Goal: Transaction & Acquisition: Book appointment/travel/reservation

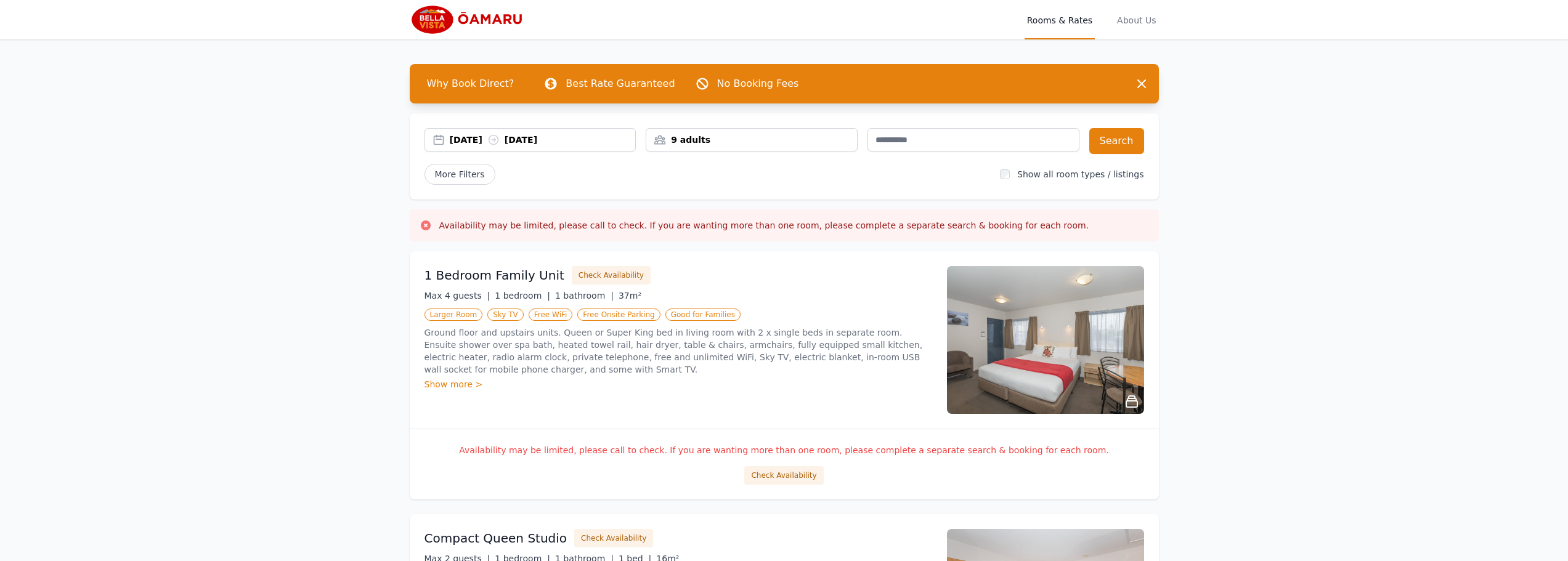
click at [554, 137] on div "[DATE] [DATE]" at bounding box center [542, 139] width 186 height 12
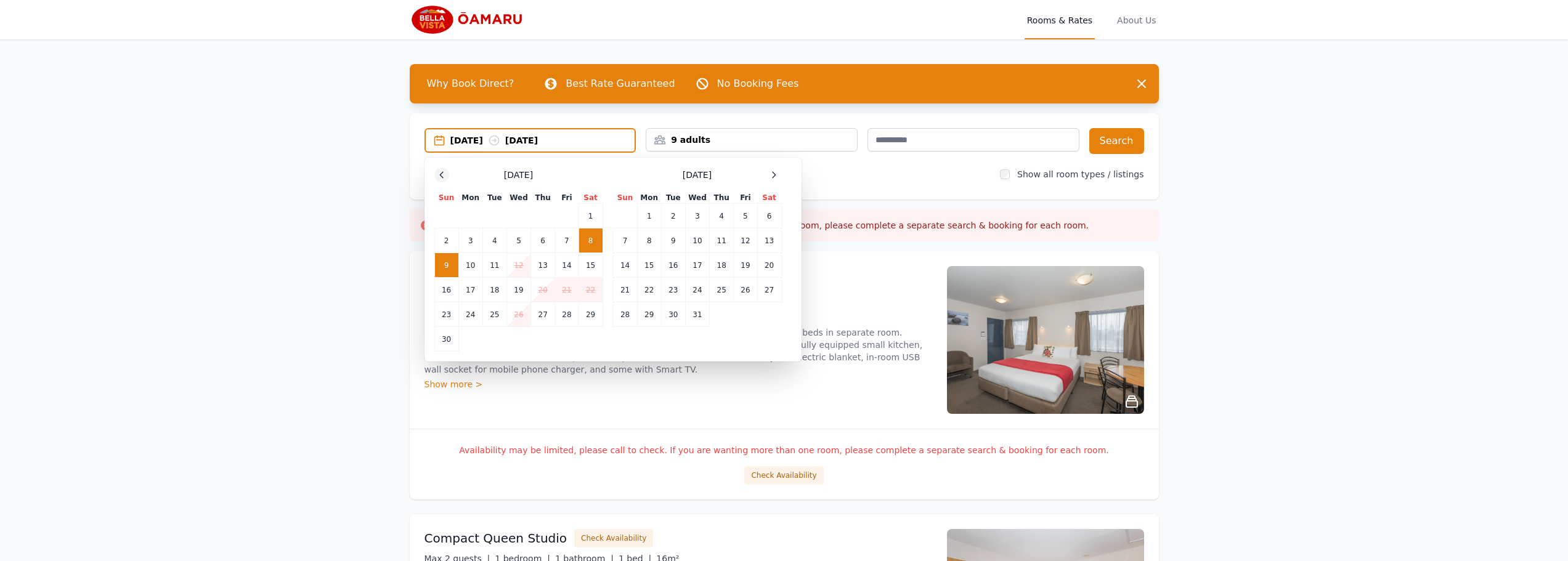
click at [445, 172] on icon at bounding box center [441, 175] width 10 height 10
click at [524, 263] on td "15" at bounding box center [519, 263] width 24 height 25
click at [544, 263] on td "16" at bounding box center [544, 263] width 24 height 25
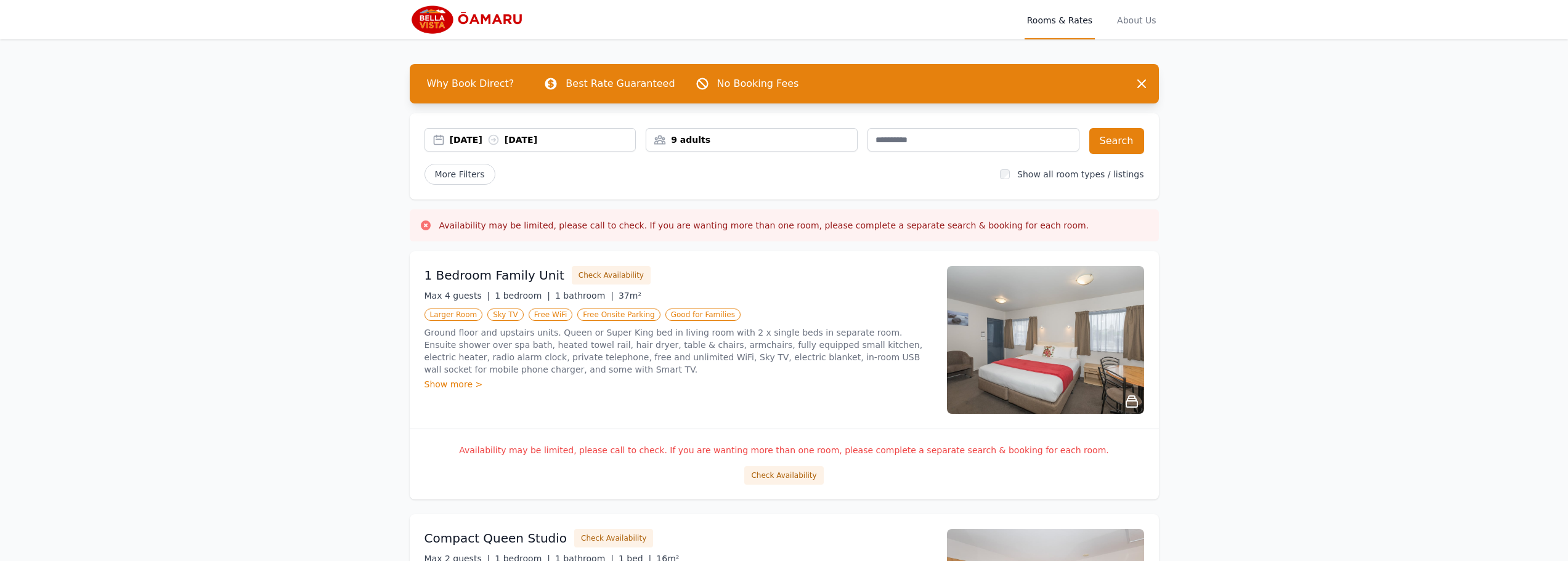
click at [699, 138] on div "9 adults" at bounding box center [752, 139] width 211 height 12
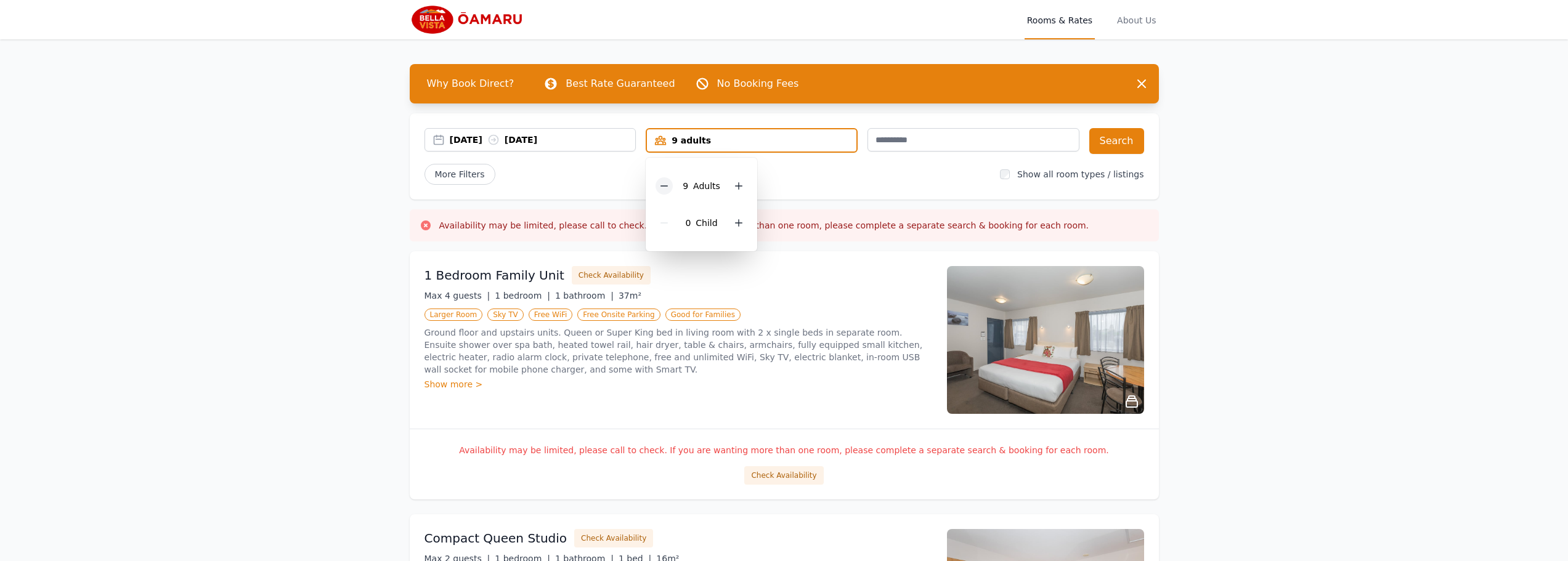
click at [669, 184] on icon at bounding box center [664, 186] width 10 height 10
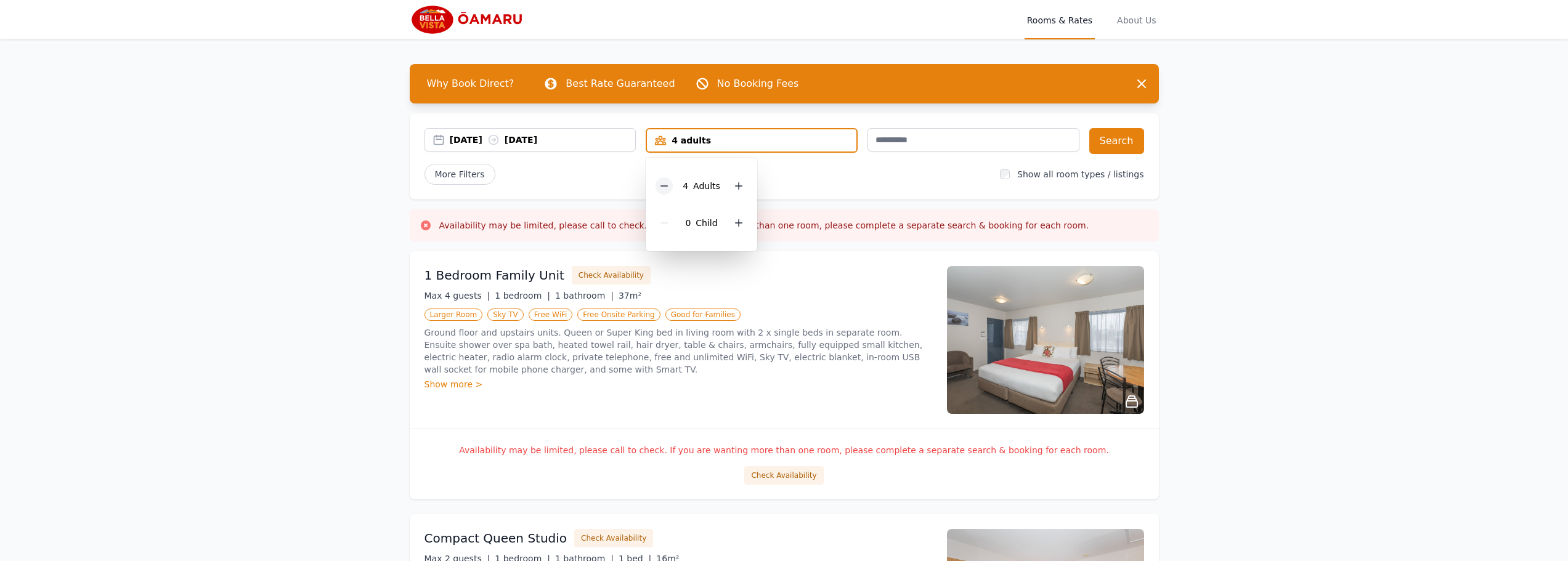
click at [669, 184] on icon at bounding box center [664, 186] width 10 height 10
click at [1114, 142] on button "Search" at bounding box center [1117, 141] width 55 height 26
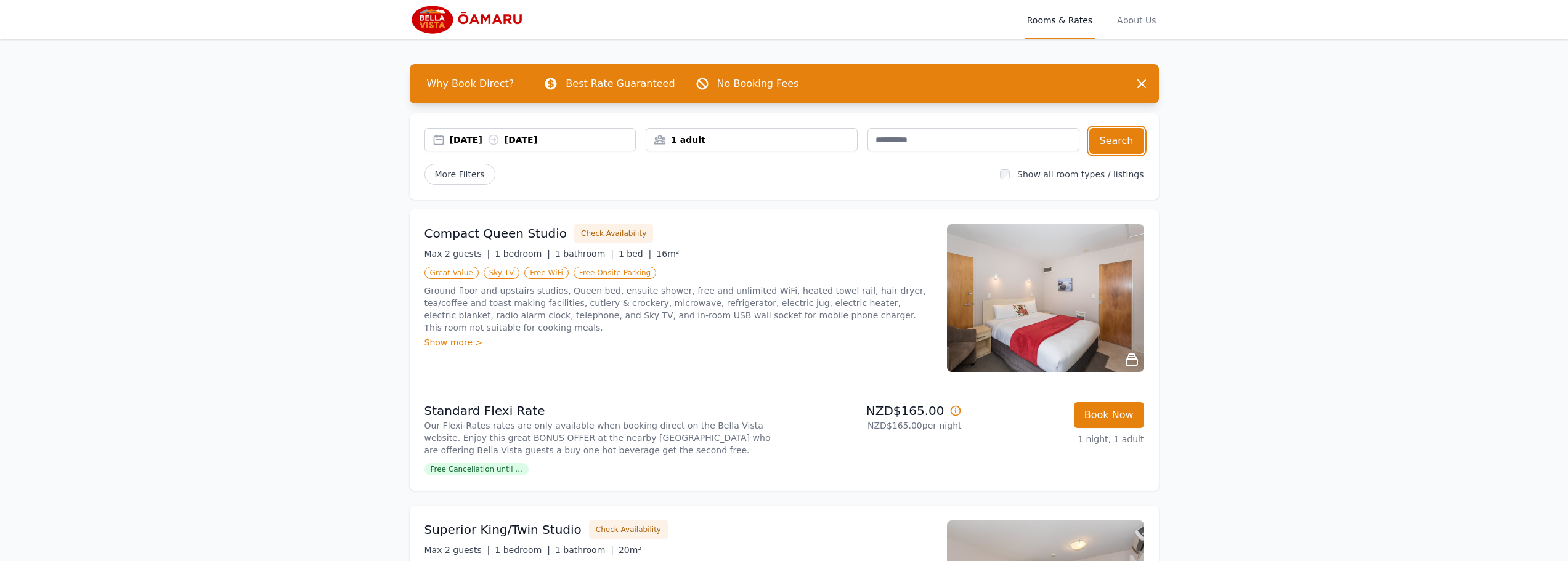
click at [706, 137] on div "1 adult" at bounding box center [752, 139] width 211 height 12
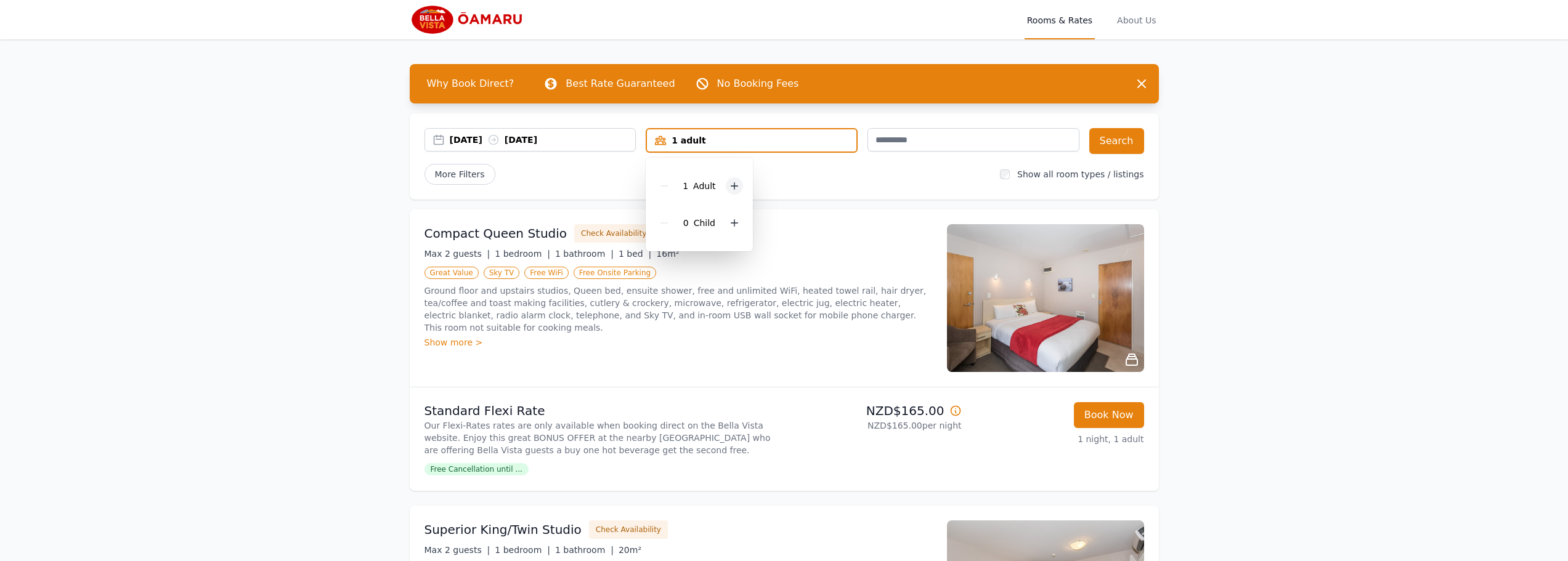
click at [737, 183] on icon at bounding box center [734, 186] width 10 height 10
click at [1125, 141] on button "Search" at bounding box center [1117, 141] width 55 height 26
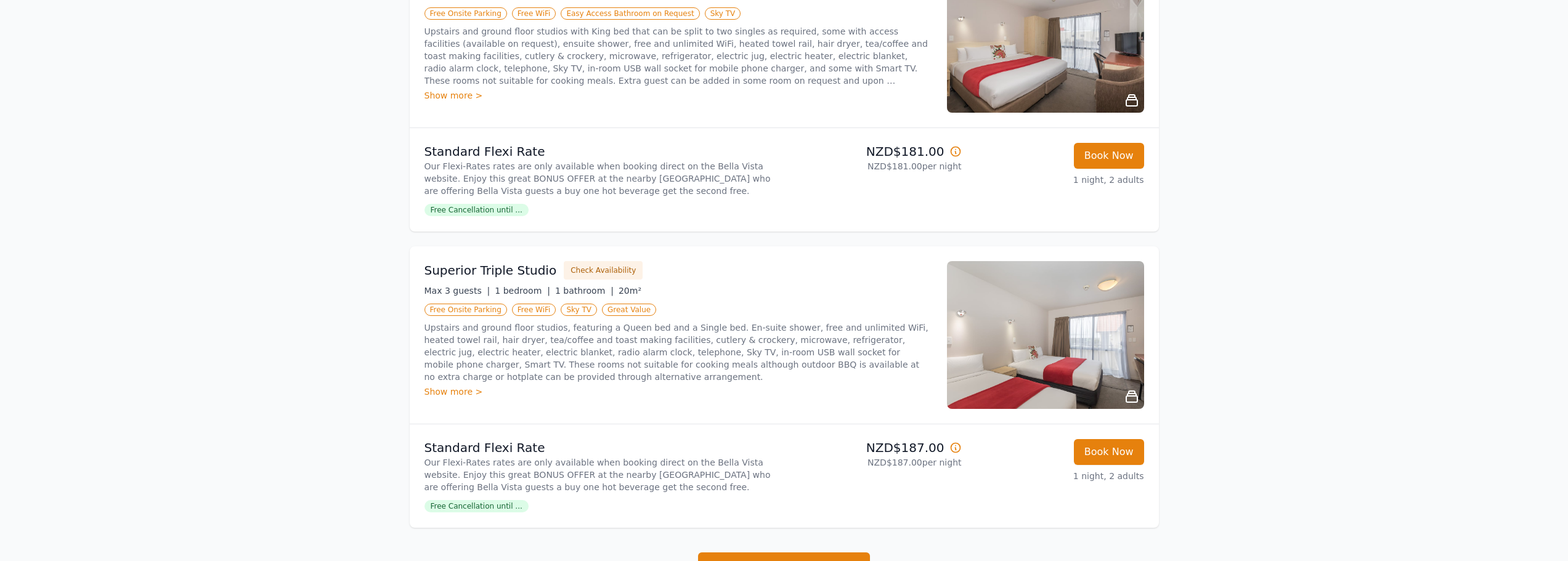
scroll to position [556, 0]
